Goal: Task Accomplishment & Management: Use online tool/utility

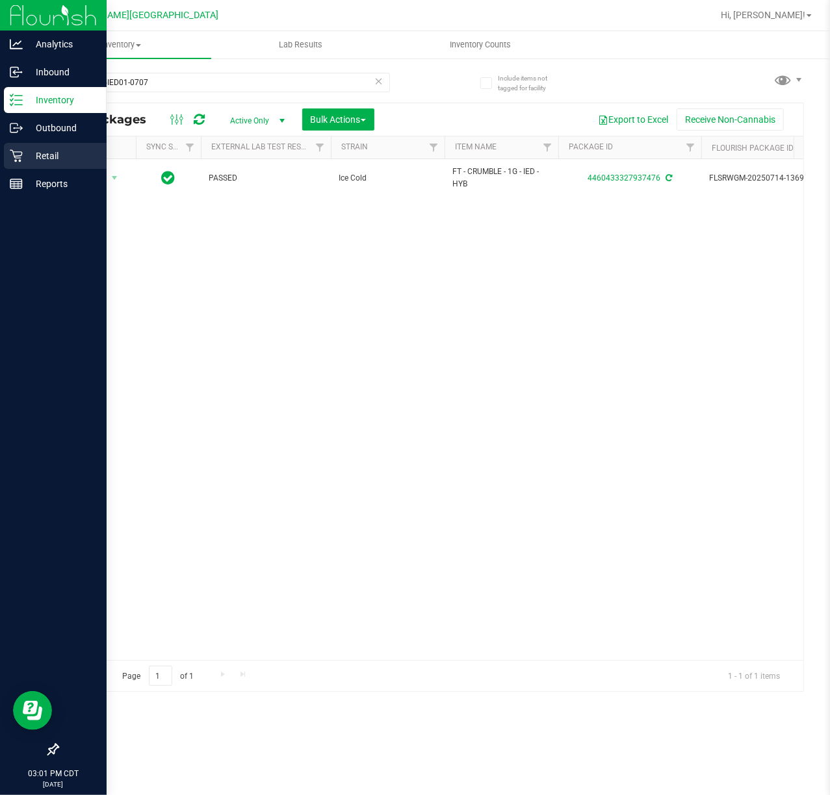
click at [37, 153] on p "Retail" at bounding box center [62, 156] width 78 height 16
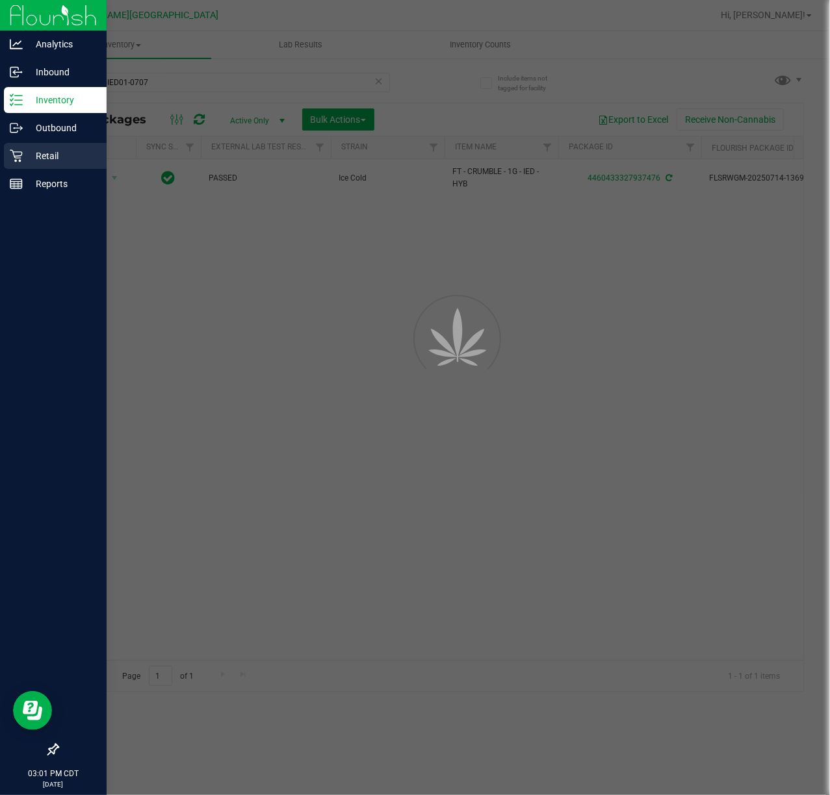
click at [37, 153] on p "Retail" at bounding box center [62, 156] width 78 height 16
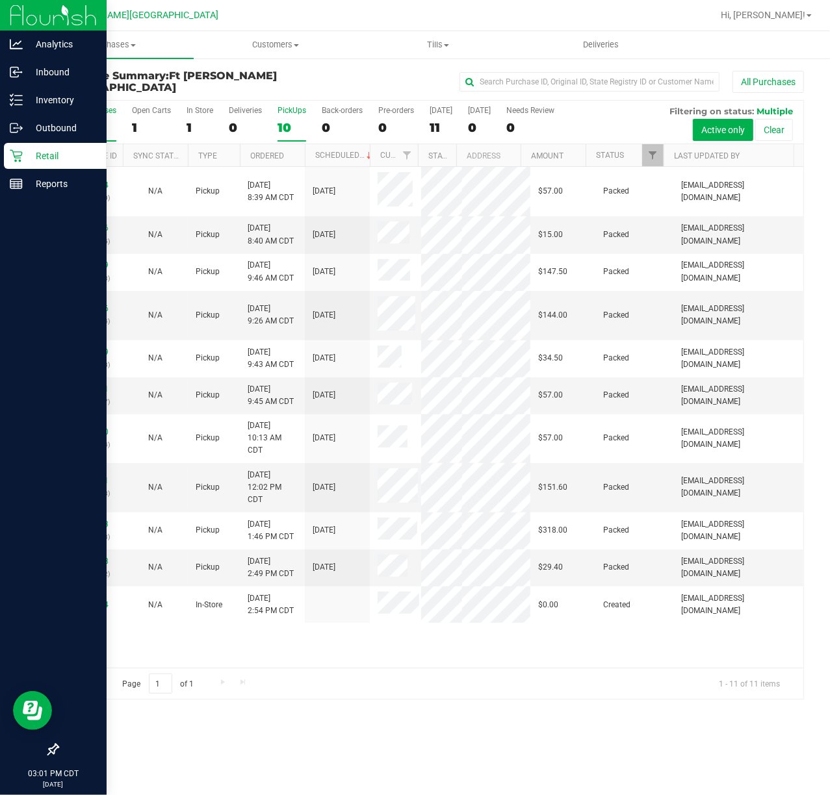
click at [283, 130] on div "10" at bounding box center [291, 127] width 29 height 15
click at [0, 0] on input "PickUps 10" at bounding box center [0, 0] width 0 height 0
click at [188, 128] on div "1" at bounding box center [199, 127] width 27 height 15
click at [0, 0] on input "In Store 1" at bounding box center [0, 0] width 0 height 0
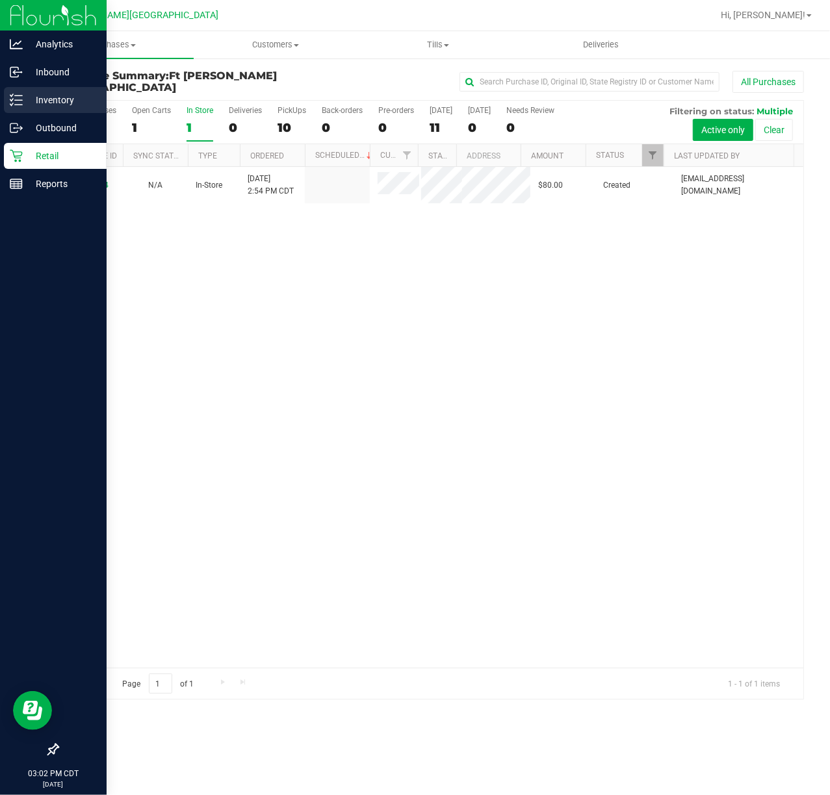
click at [39, 102] on p "Inventory" at bounding box center [62, 100] width 78 height 16
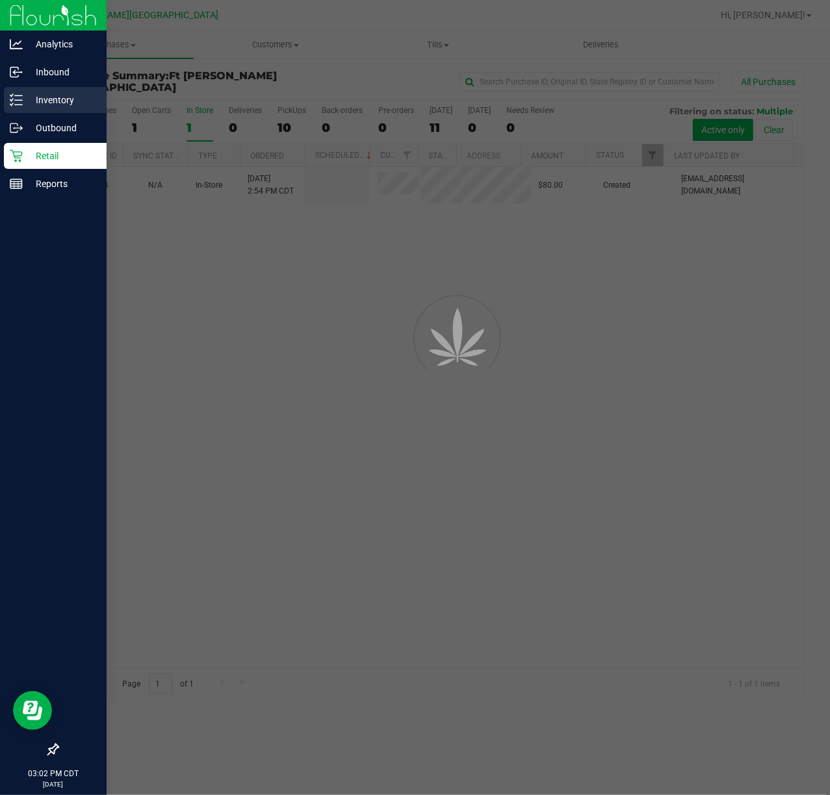
click at [39, 102] on p "Inventory" at bounding box center [62, 100] width 78 height 16
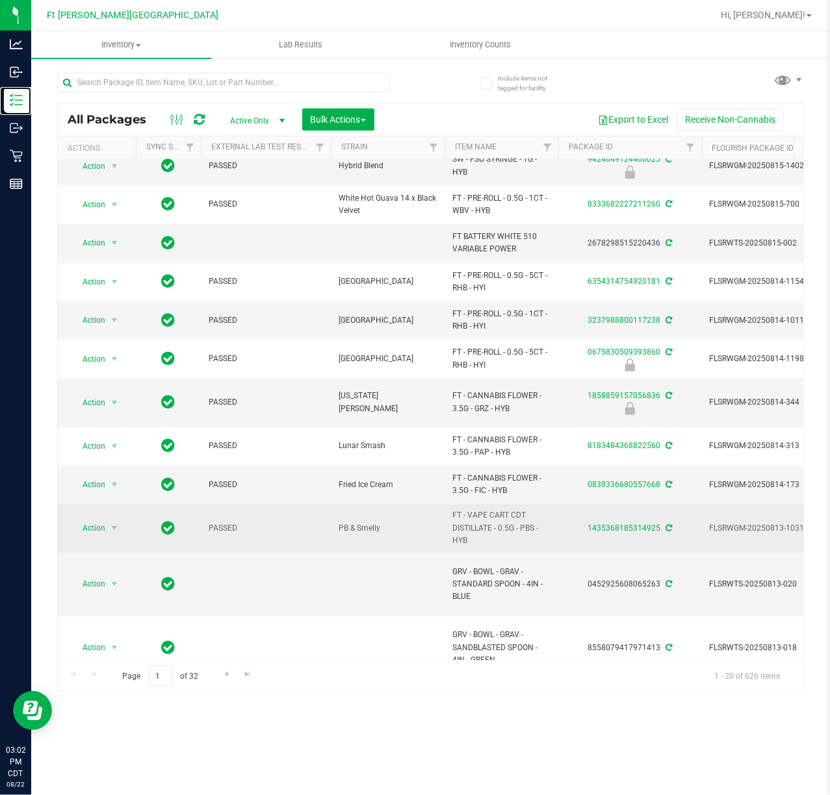
scroll to position [357, 0]
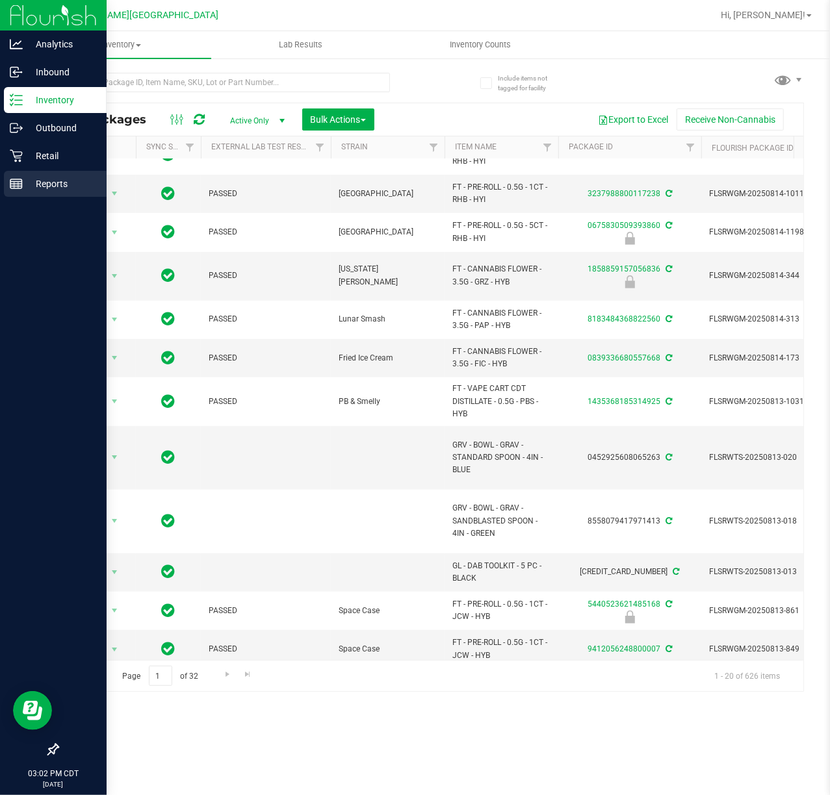
click at [70, 178] on p "Reports" at bounding box center [62, 184] width 78 height 16
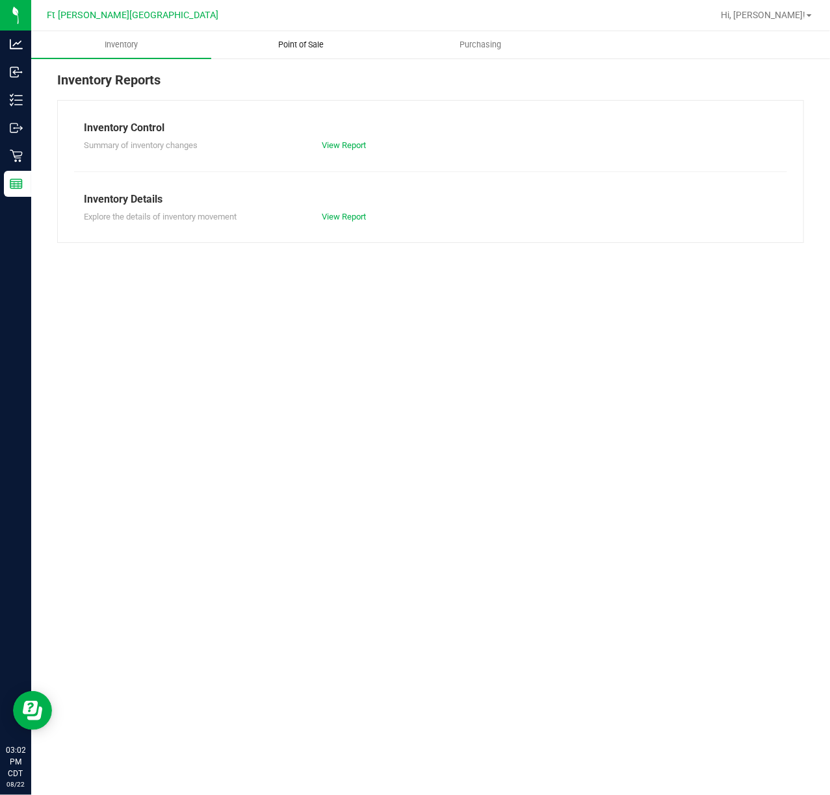
click at [311, 44] on span "Point of Sale" at bounding box center [300, 45] width 81 height 12
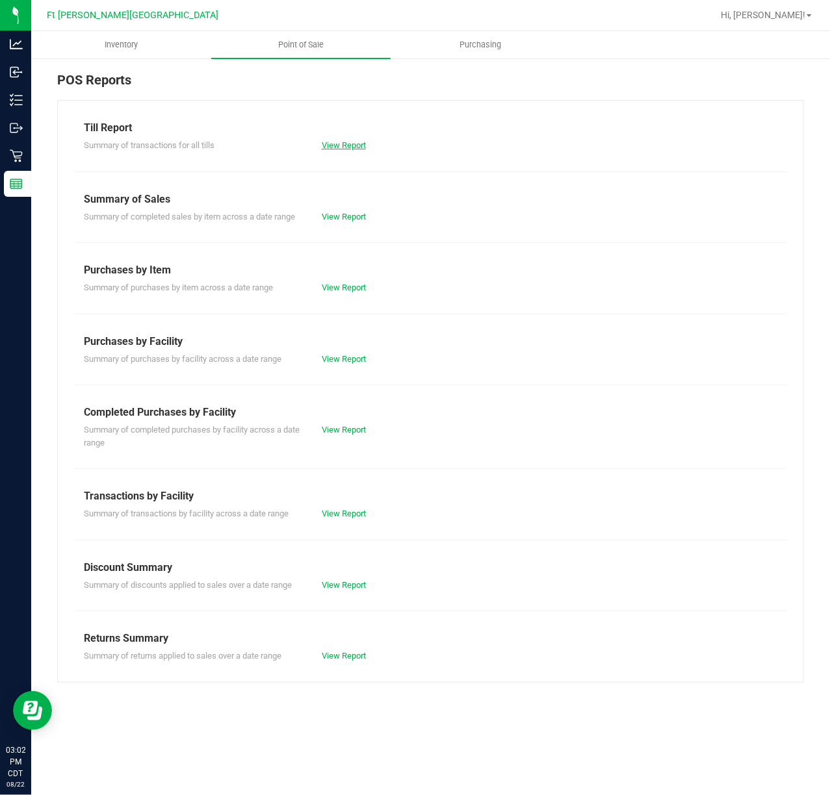
click at [346, 146] on link "View Report" at bounding box center [344, 145] width 44 height 10
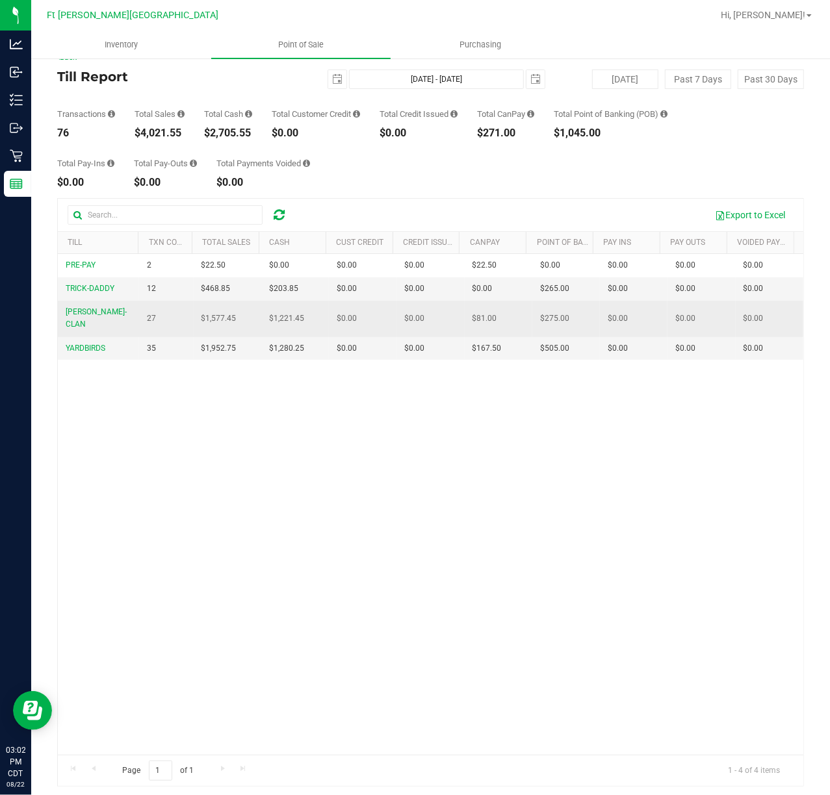
scroll to position [25, 0]
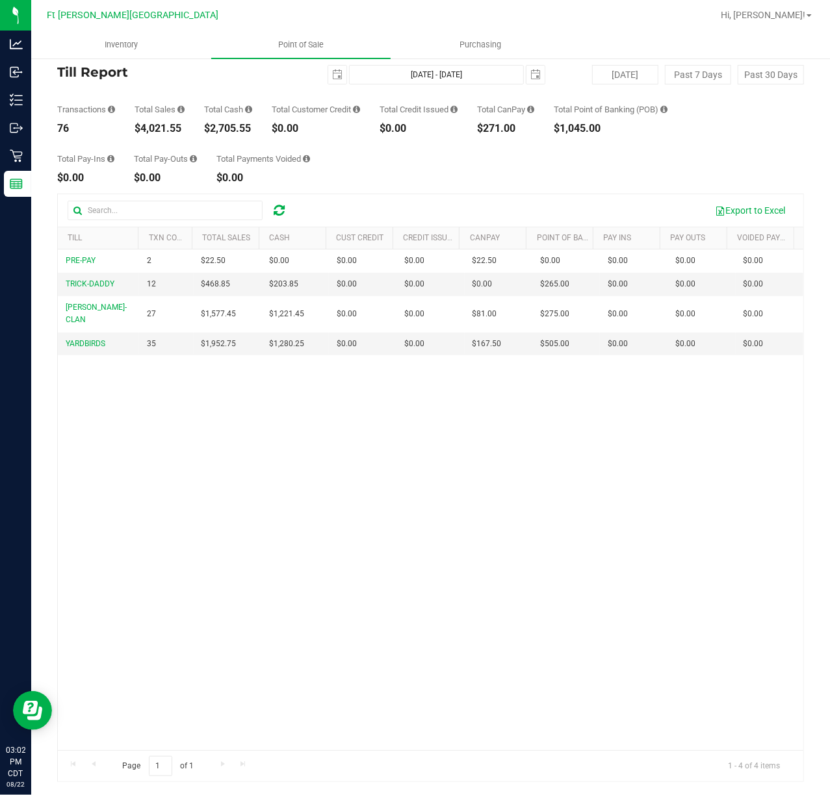
click at [398, 466] on div "PRE-PAY 2 $22.50 $0.00 $0.00 $0.00 $0.00 $22.50 $0.00 $0.00 $0.00 $0.00 $0.00 $…" at bounding box center [430, 499] width 745 height 501
click at [398, 465] on div "PRE-PAY 2 $22.50 $0.00 $0.00 $0.00 $0.00 $22.50 $0.00 $0.00 $0.00 $0.00 $0.00 $…" at bounding box center [430, 499] width 745 height 501
click at [399, 463] on div "PRE-PAY 2 $22.50 $0.00 $0.00 $0.00 $0.00 $22.50 $0.00 $0.00 $0.00 $0.00 $0.00 $…" at bounding box center [430, 499] width 745 height 501
click at [372, 166] on div "Total Pay-Ins $0.00 Total Pay-Outs $0.00 Total Payments Voided $0.00" at bounding box center [430, 158] width 746 height 49
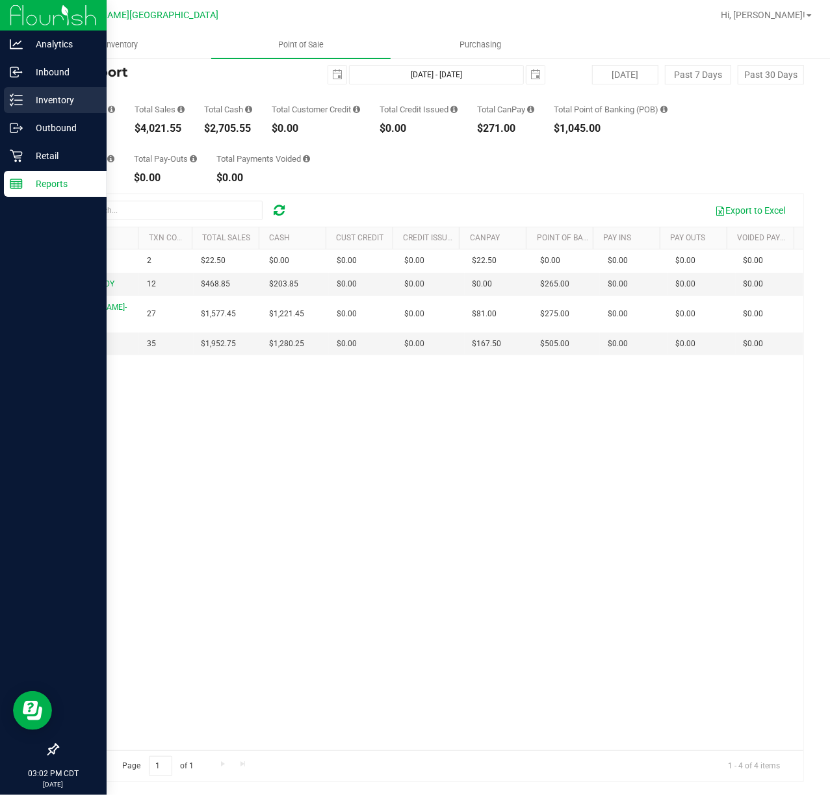
click at [23, 94] on p "Inventory" at bounding box center [62, 100] width 78 height 16
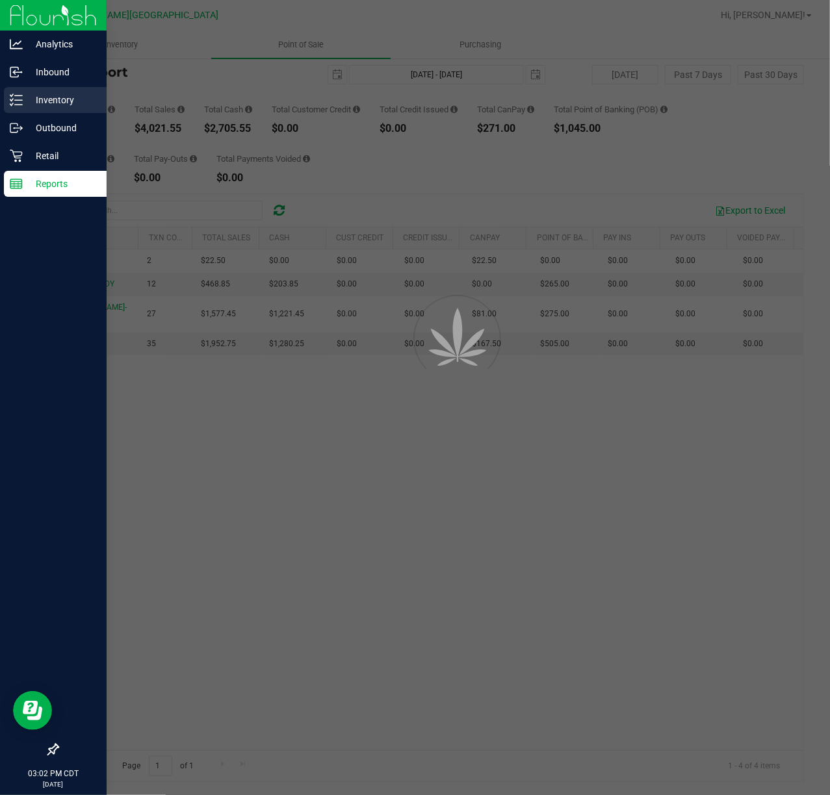
click at [23, 94] on p "Inventory" at bounding box center [62, 100] width 78 height 16
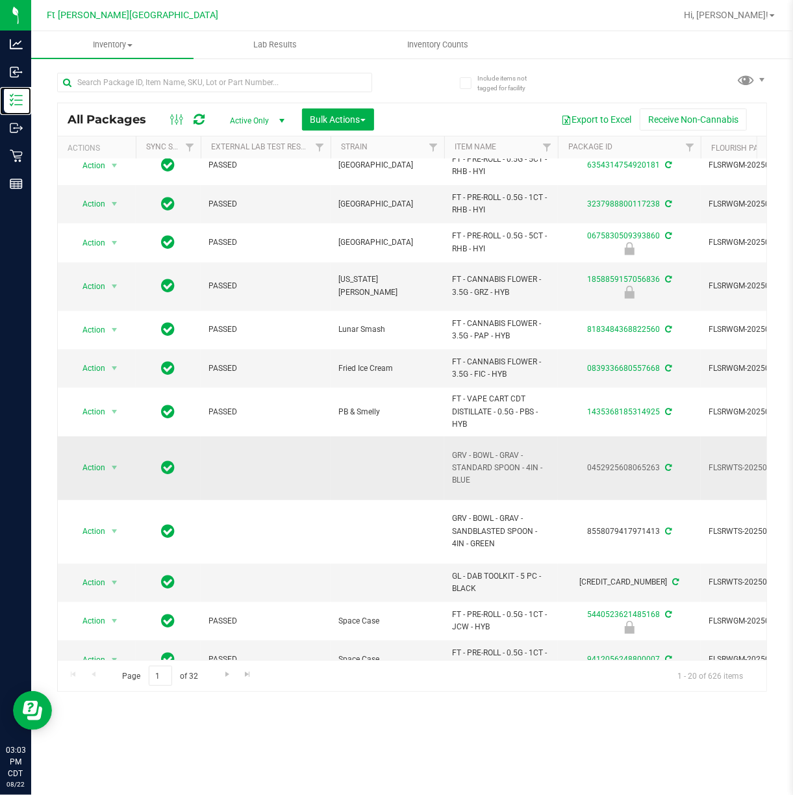
scroll to position [357, 0]
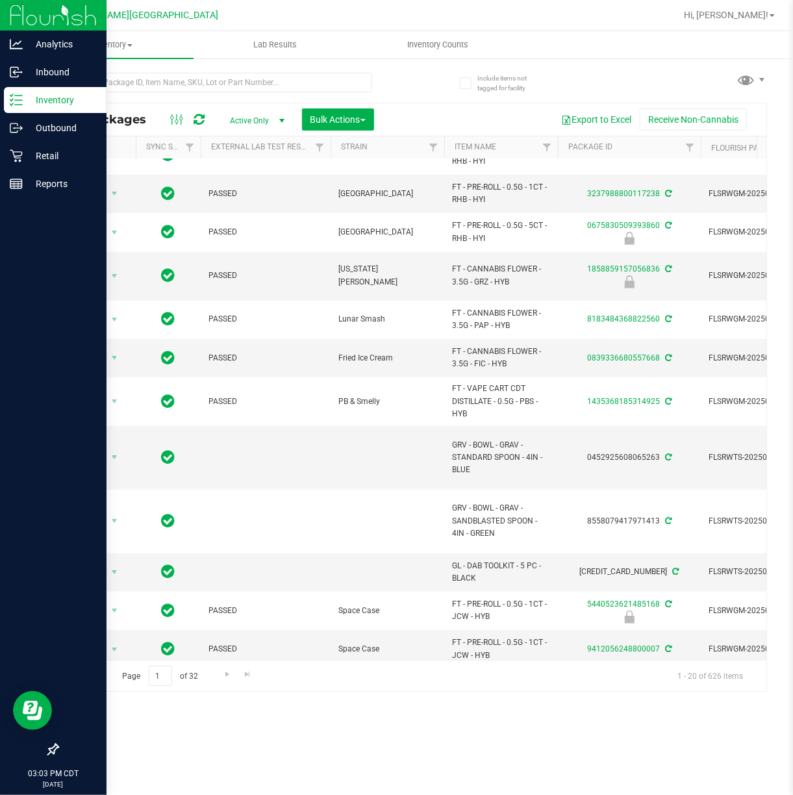
click at [32, 433] on div at bounding box center [53, 468] width 107 height 539
click at [14, 405] on div at bounding box center [53, 468] width 107 height 539
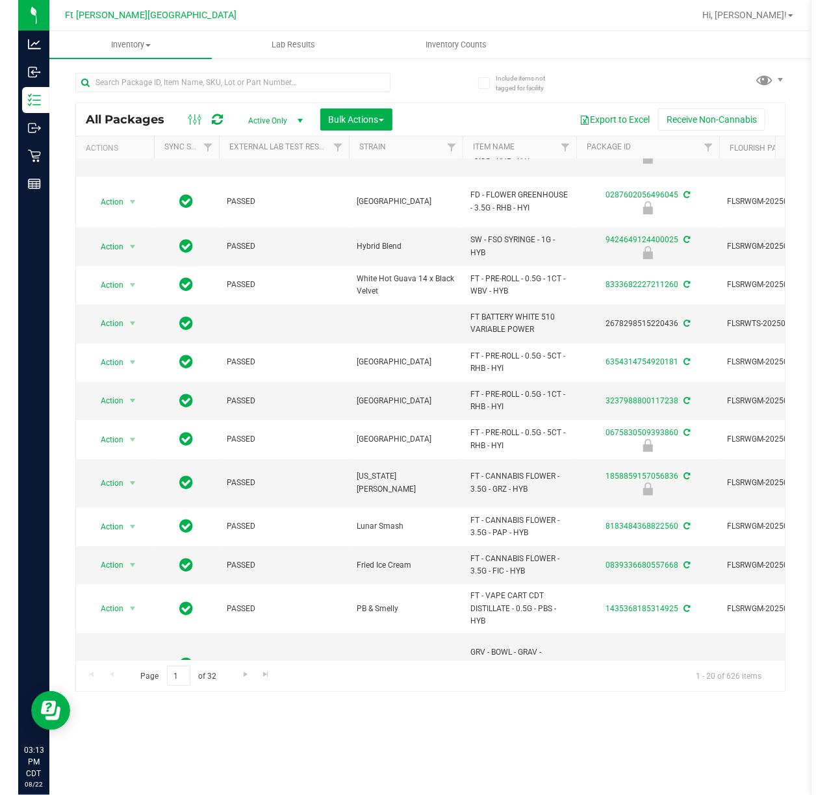
scroll to position [0, 0]
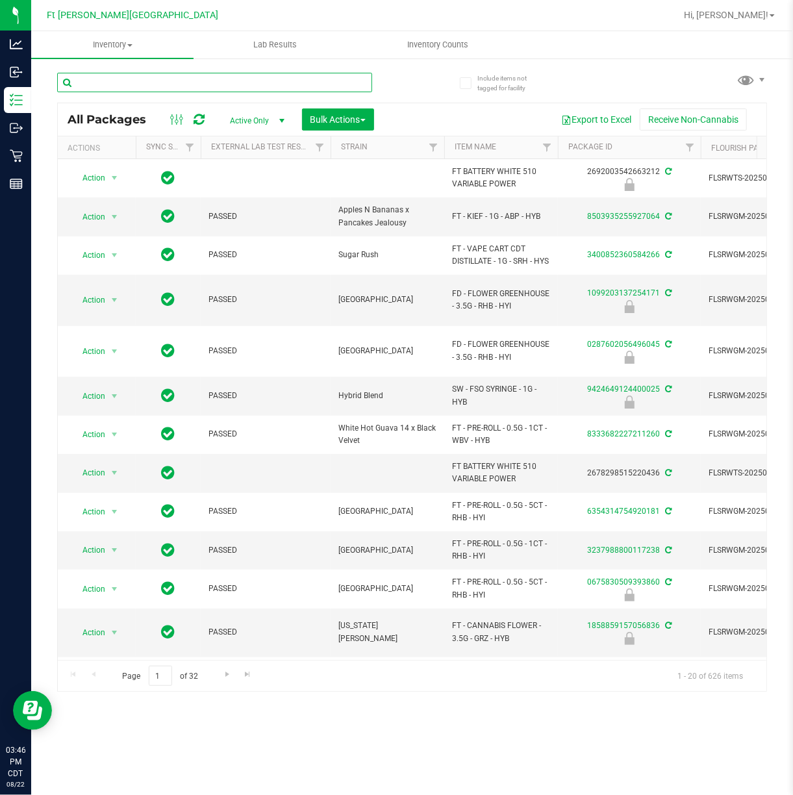
click at [339, 82] on input "text" at bounding box center [214, 82] width 315 height 19
type input "7033025053112644"
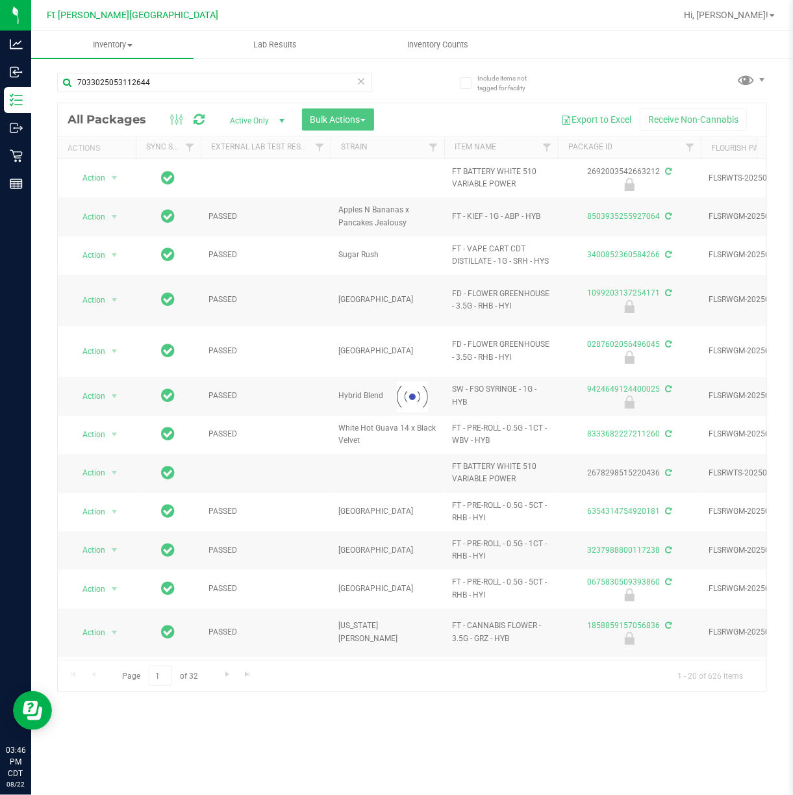
drag, startPoint x: 339, startPoint y: 82, endPoint x: 576, endPoint y: 60, distance: 237.5
click at [576, 60] on div "7033025053112644 Loading... All Packages Active Only Active Only Lab Samples Lo…" at bounding box center [412, 375] width 710 height 631
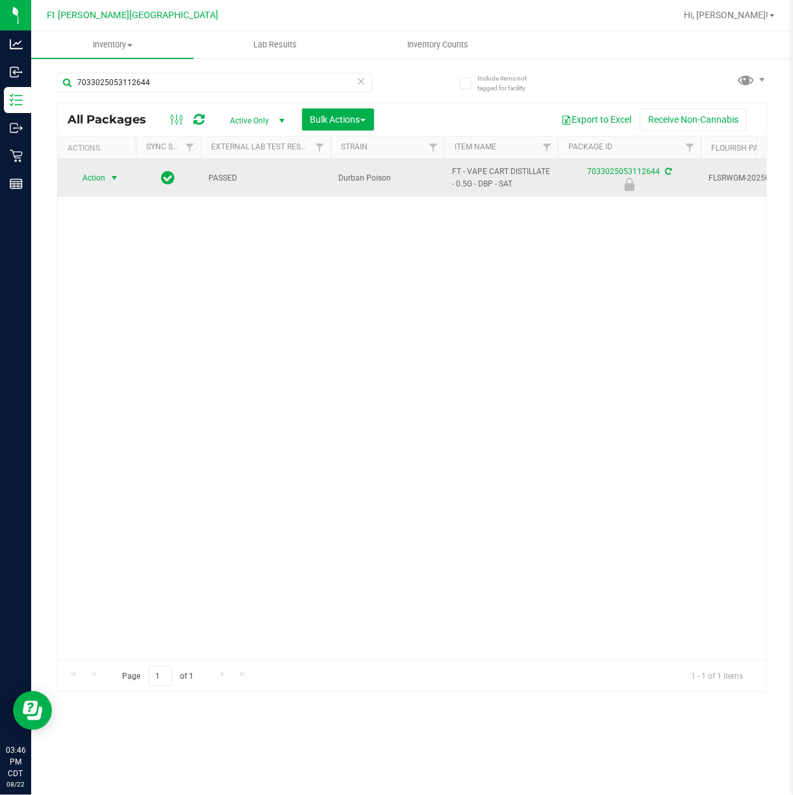
click at [107, 174] on span "Action" at bounding box center [97, 178] width 52 height 18
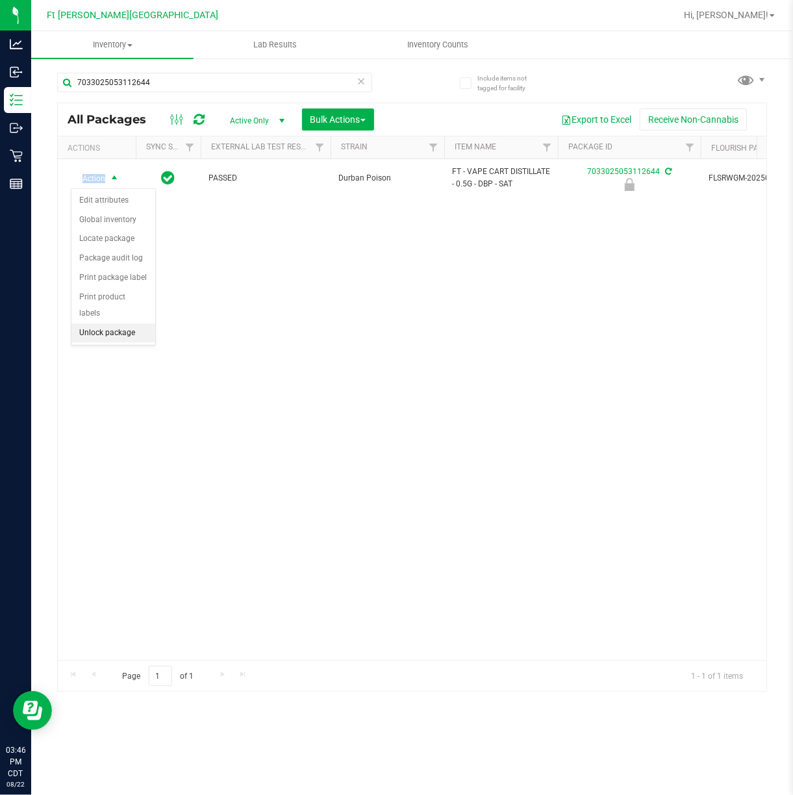
click at [105, 334] on li "Unlock package" at bounding box center [113, 333] width 84 height 19
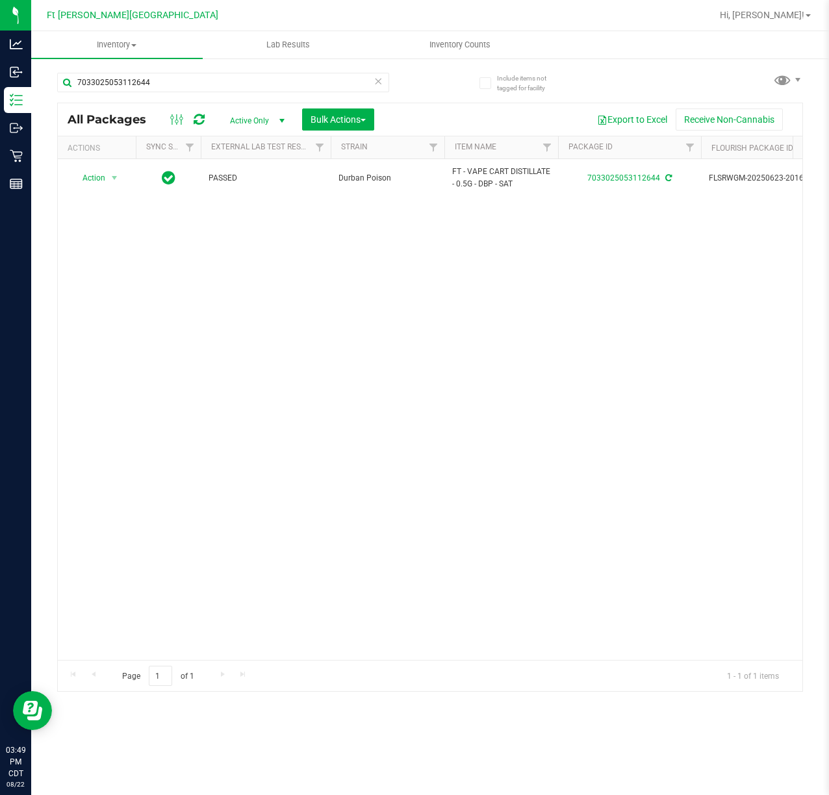
click at [795, 17] on span "Hi, [PERSON_NAME]!" at bounding box center [762, 15] width 84 height 10
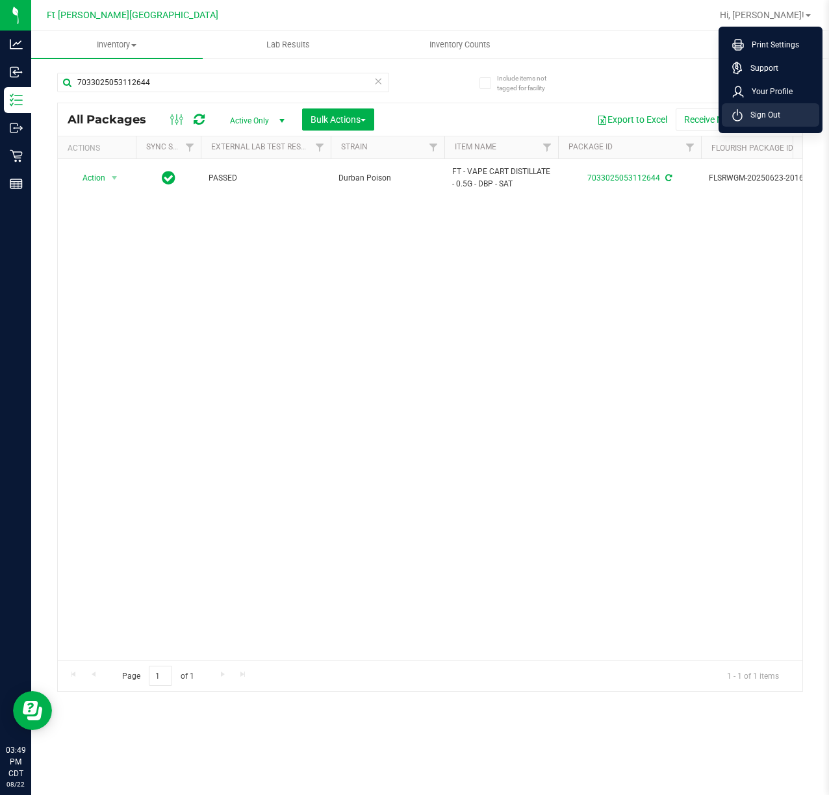
click at [747, 112] on span "Sign Out" at bounding box center [762, 114] width 38 height 13
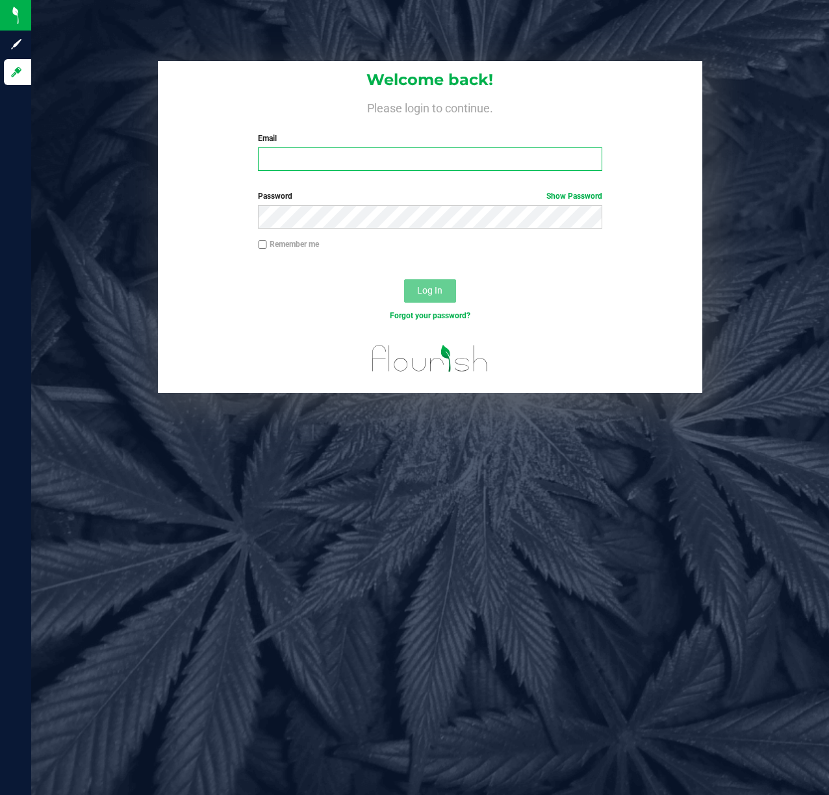
click at [340, 161] on input "Email" at bounding box center [430, 158] width 344 height 23
type input "[EMAIL_ADDRESS][DOMAIN_NAME]"
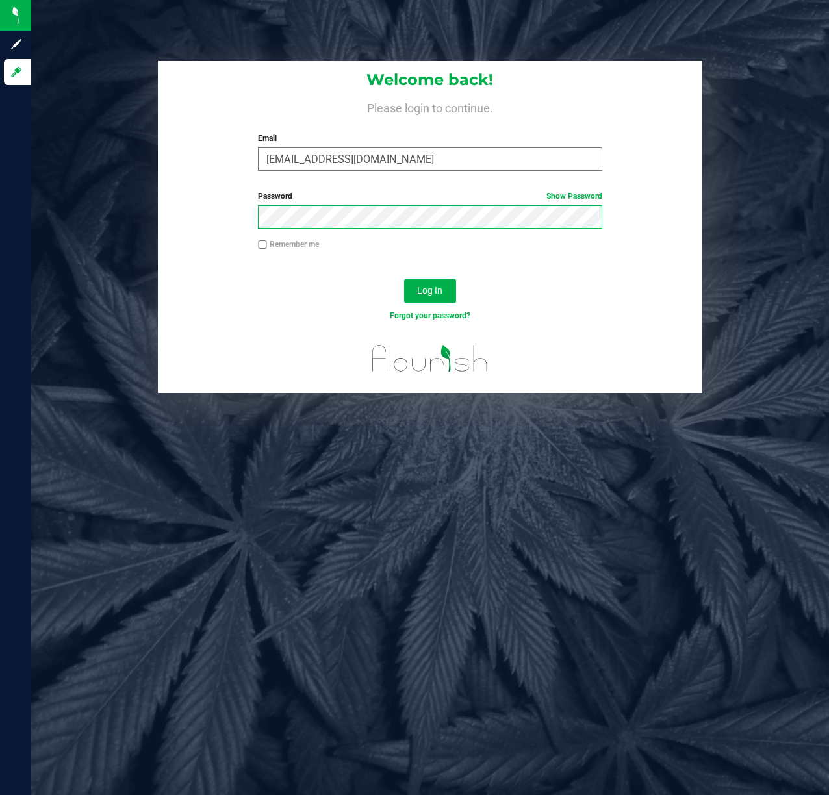
click at [404, 279] on button "Log In" at bounding box center [430, 290] width 52 height 23
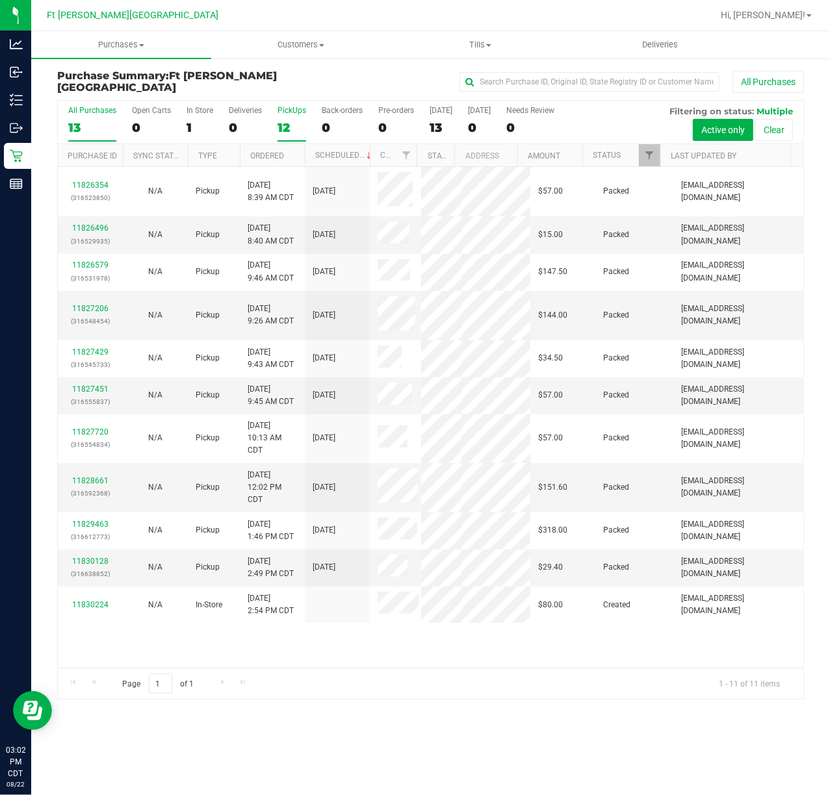
click at [287, 120] on div "12" at bounding box center [291, 127] width 29 height 15
click at [0, 0] on input "PickUps 12" at bounding box center [0, 0] width 0 height 0
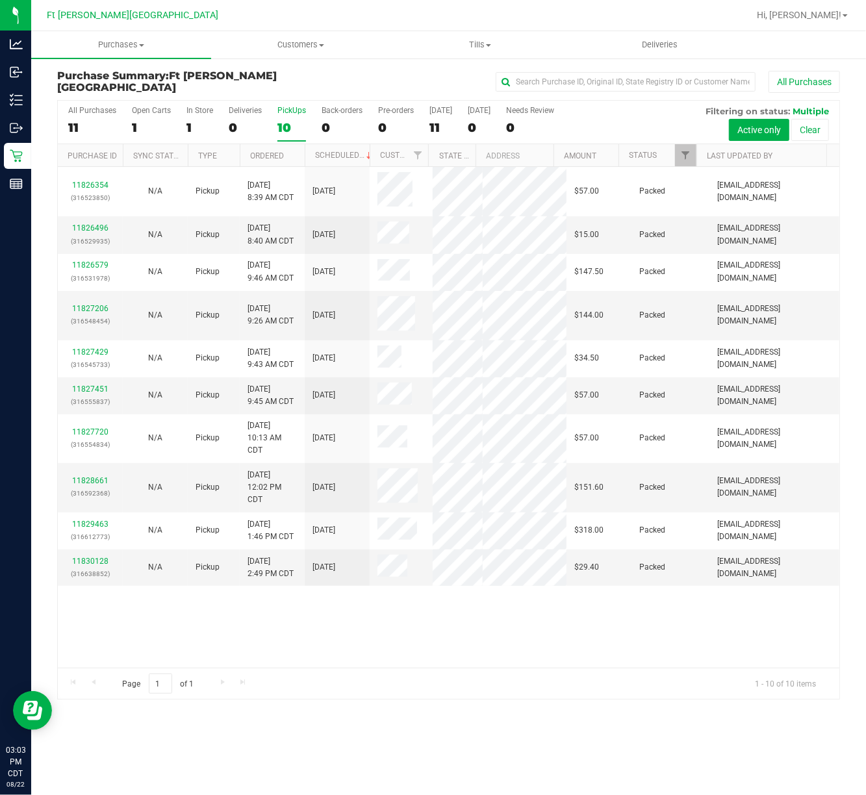
click at [829, 414] on div "All Purchases 11 Open Carts 1 In Store 1 Deliveries 0 PickUps 10 Back-orders 0 …" at bounding box center [448, 399] width 802 height 600
click at [829, 409] on div "Purchase Summary: Ft Walton Beach WC All Purchases All Purchases 11 Open Carts …" at bounding box center [448, 384] width 835 height 655
